Goal: Task Accomplishment & Management: Use online tool/utility

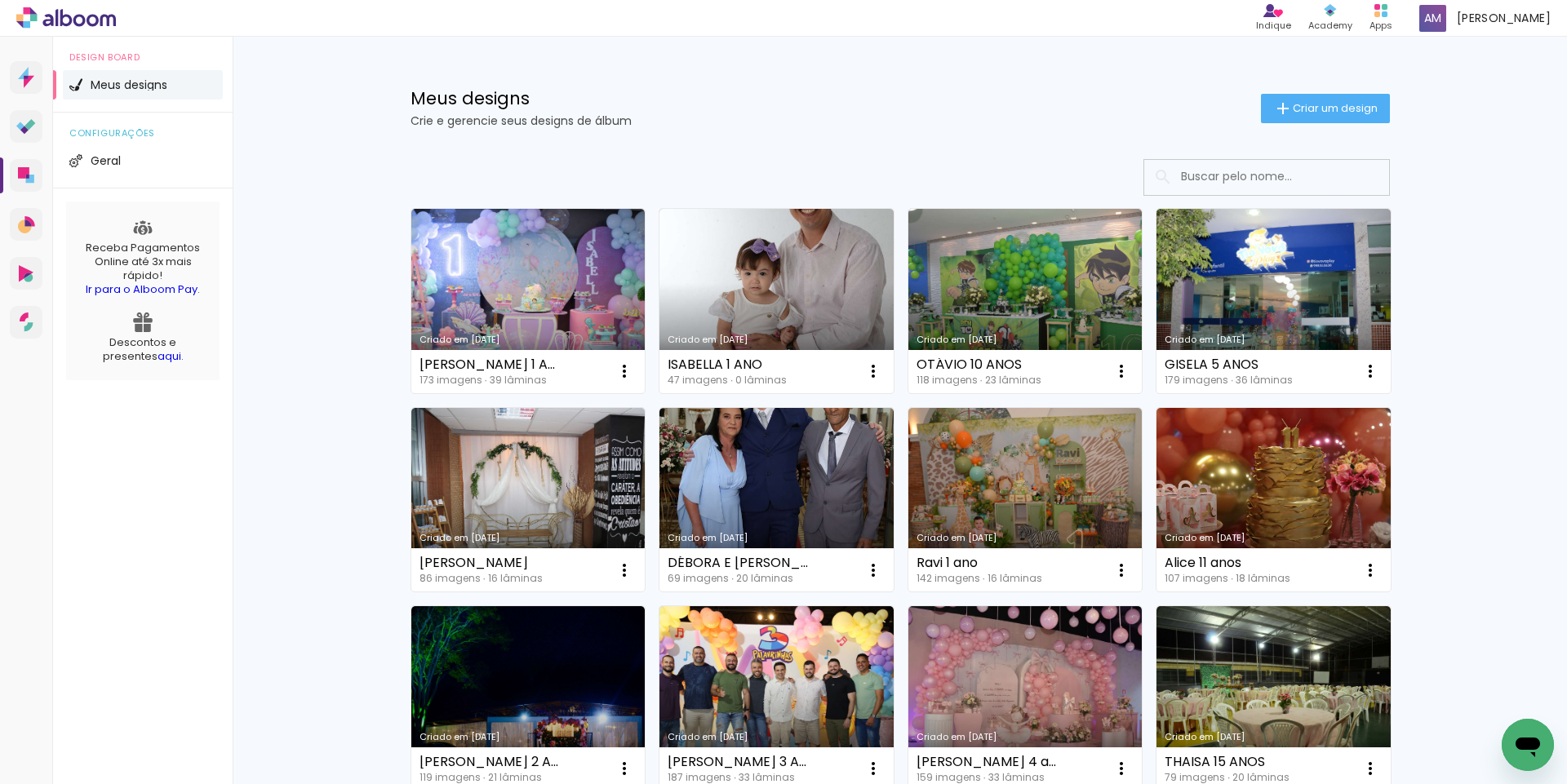
click at [1256, 680] on link "Criado em [DATE]" at bounding box center [1274, 698] width 234 height 184
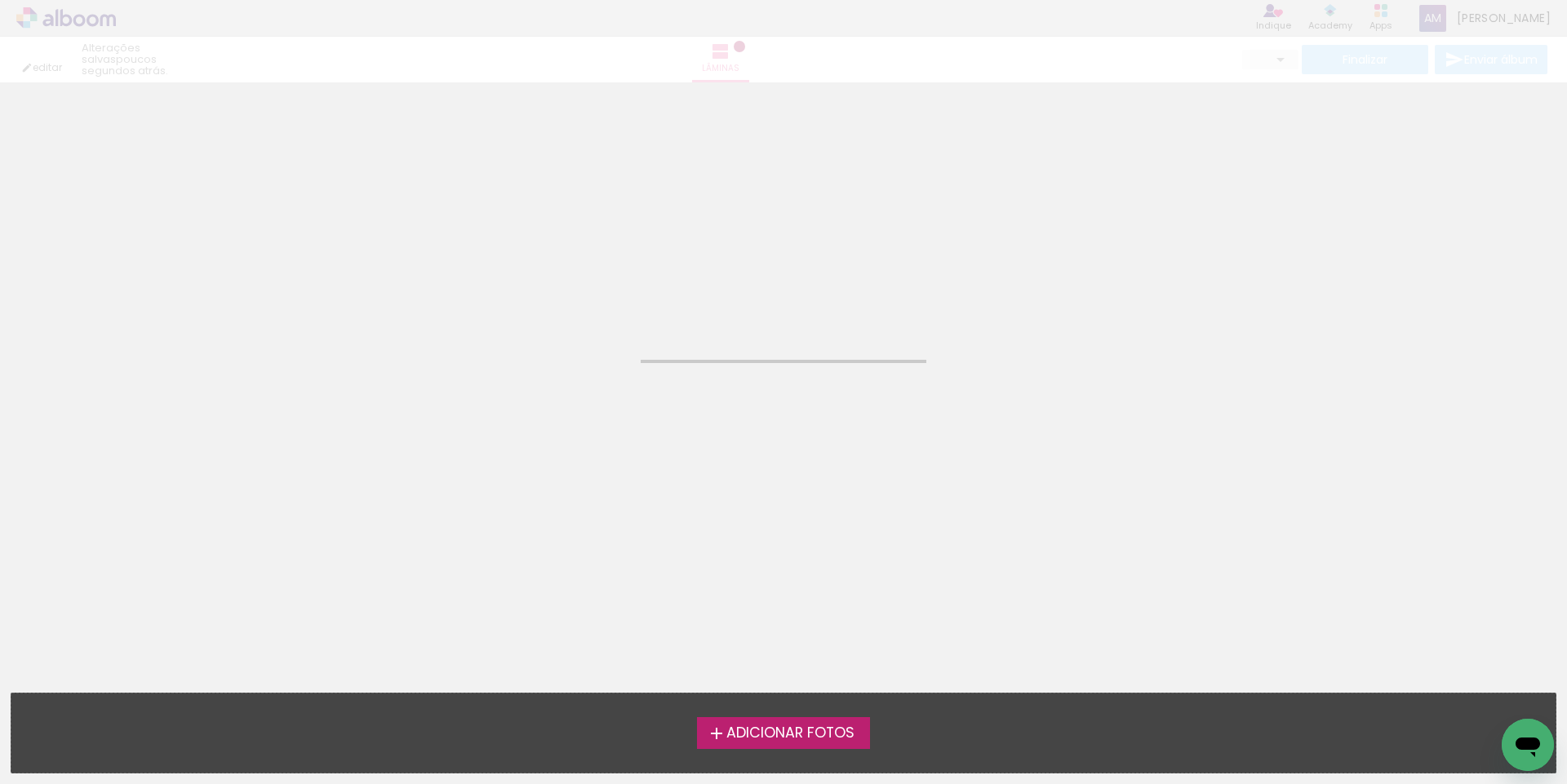
click at [1256, 680] on neon-animated-pages "Confirmar Cancelar" at bounding box center [784, 433] width 1567 height 701
